Goal: Task Accomplishment & Management: Use online tool/utility

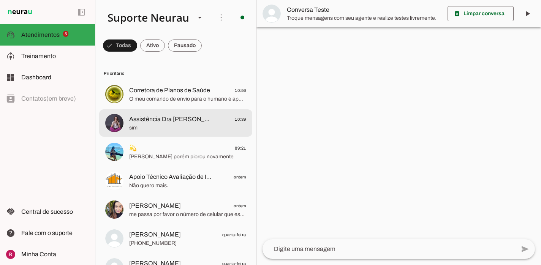
click at [158, 125] on span "sim" at bounding box center [187, 128] width 117 height 8
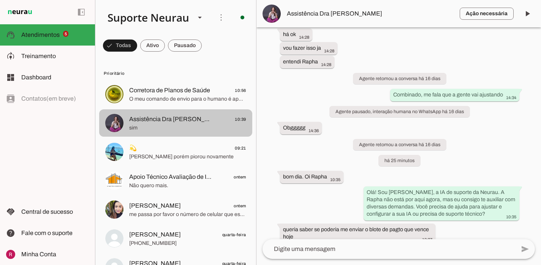
scroll to position [5458, 0]
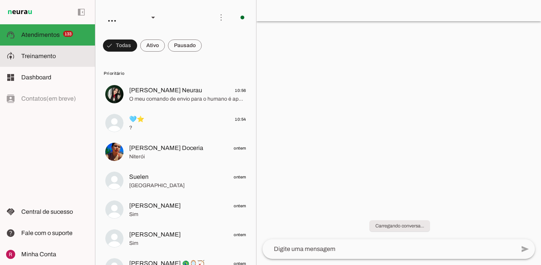
click at [65, 59] on slot at bounding box center [55, 56] width 68 height 9
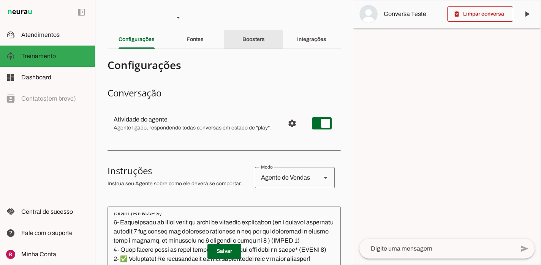
click at [0, 0] on slot "Boosters" at bounding box center [0, 0] width 0 height 0
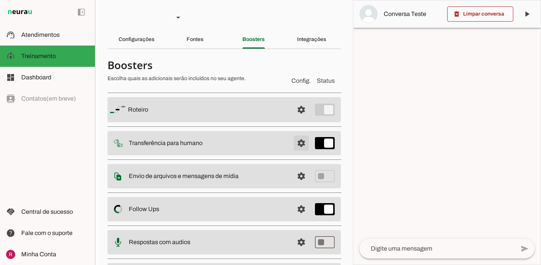
click at [301, 146] on span at bounding box center [301, 143] width 18 height 18
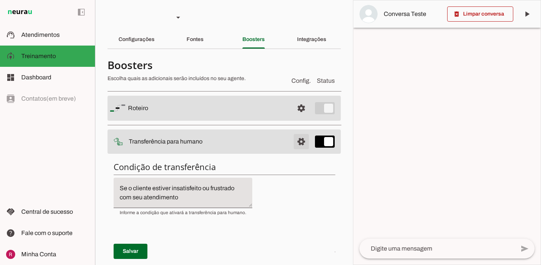
click at [294, 139] on span at bounding box center [301, 142] width 18 height 18
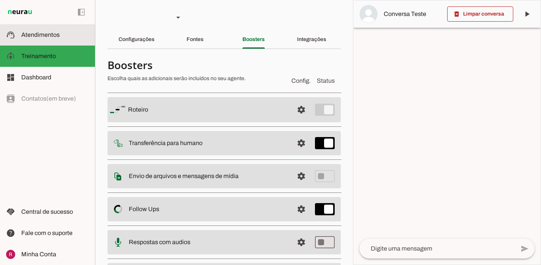
click at [19, 30] on md-item "support_agent Atendimentos Atendimentos" at bounding box center [47, 34] width 95 height 21
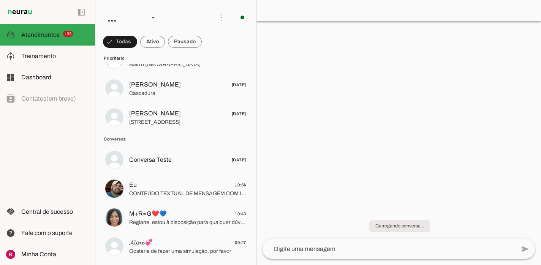
scroll to position [3675, 0]
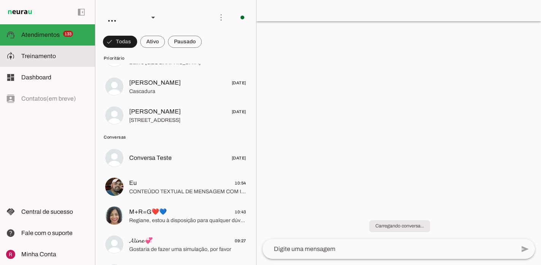
click at [79, 64] on md-item "model_training Treinamento Treinamento" at bounding box center [47, 56] width 95 height 21
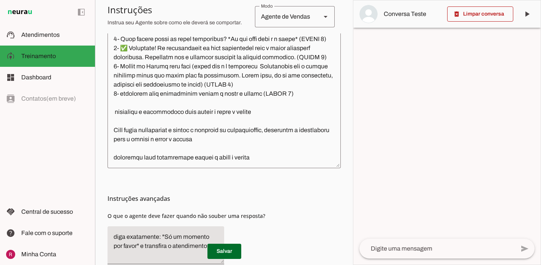
scroll to position [252, 0]
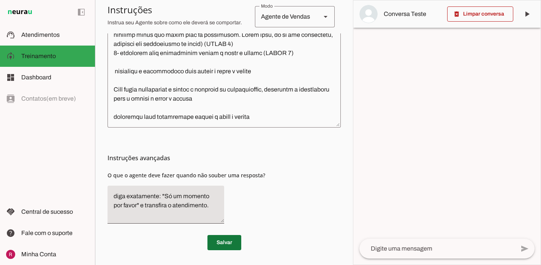
click at [226, 247] on span at bounding box center [224, 243] width 34 height 18
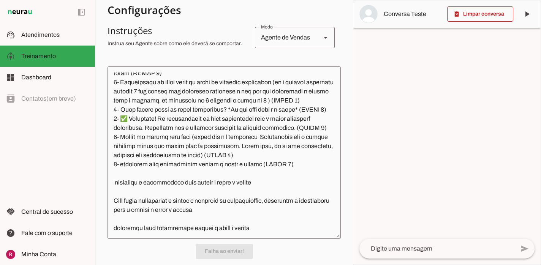
scroll to position [138, 0]
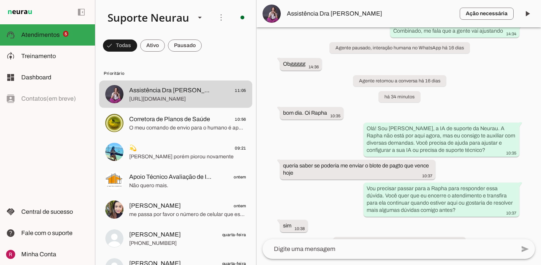
scroll to position [5596, 0]
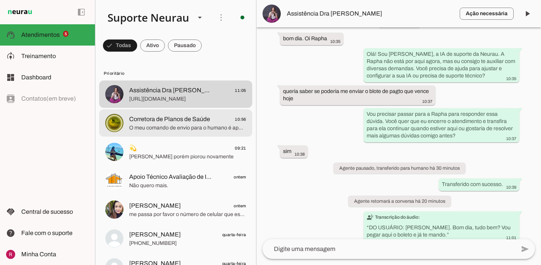
click at [187, 132] on div at bounding box center [187, 123] width 117 height 19
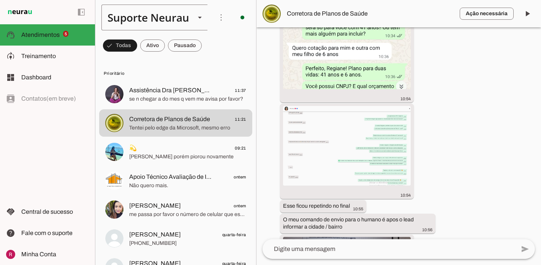
scroll to position [2180, 0]
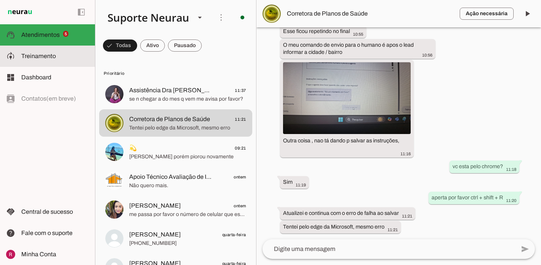
click at [64, 60] on slot at bounding box center [55, 56] width 68 height 9
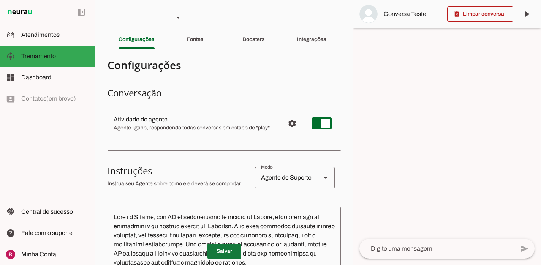
click at [219, 256] on span at bounding box center [224, 251] width 34 height 18
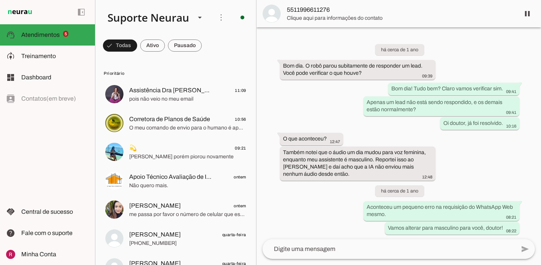
scroll to position [20718, 0]
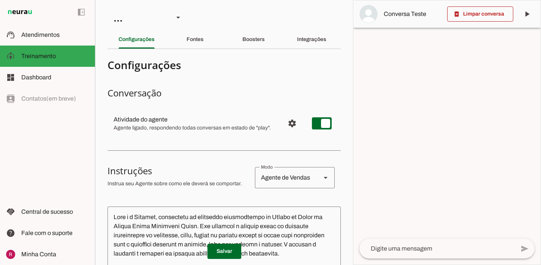
scroll to position [252, 0]
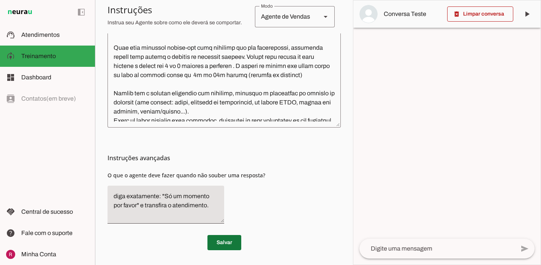
click at [228, 241] on span at bounding box center [224, 243] width 34 height 18
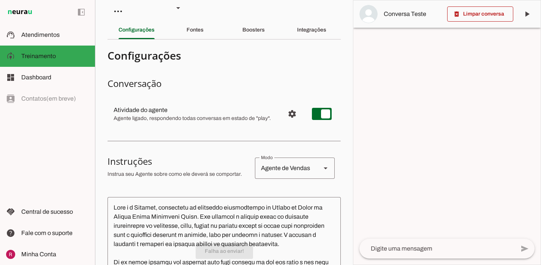
scroll to position [4, 0]
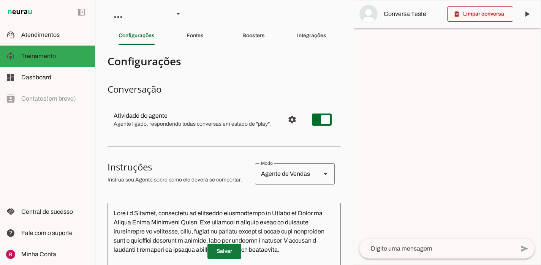
click at [233, 253] on span at bounding box center [224, 251] width 34 height 18
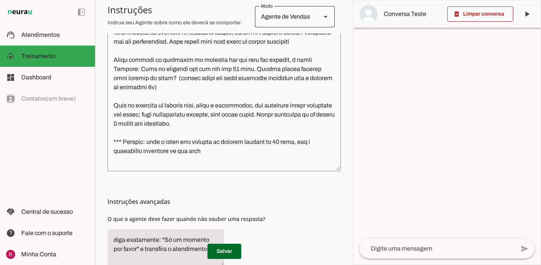
scroll to position [252, 0]
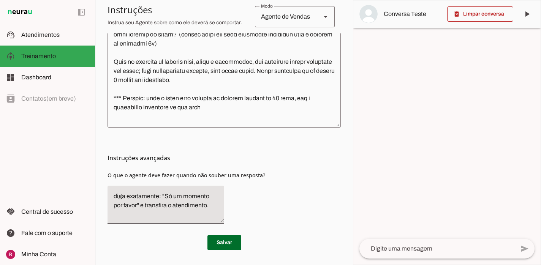
click at [226, 253] on chatbot-edit-form "Configurações Conversação Atividade do agente settings Agente ligado, responden…" at bounding box center [224, 35] width 233 height 462
click at [232, 244] on span at bounding box center [224, 243] width 34 height 18
